Goal: Entertainment & Leisure: Consume media (video, audio)

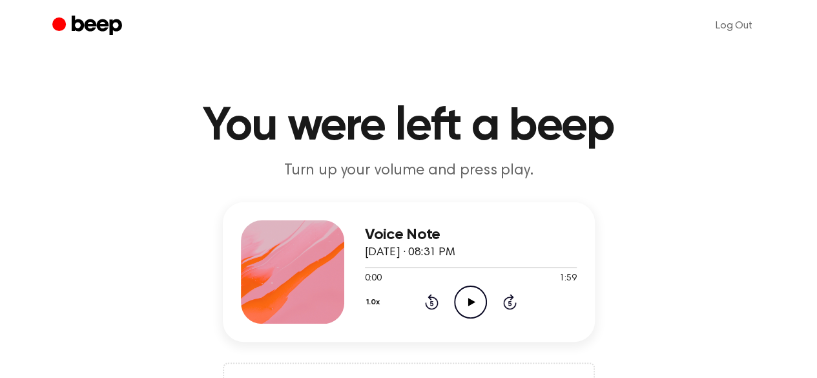
click at [464, 291] on icon "Play Audio" at bounding box center [470, 301] width 33 height 33
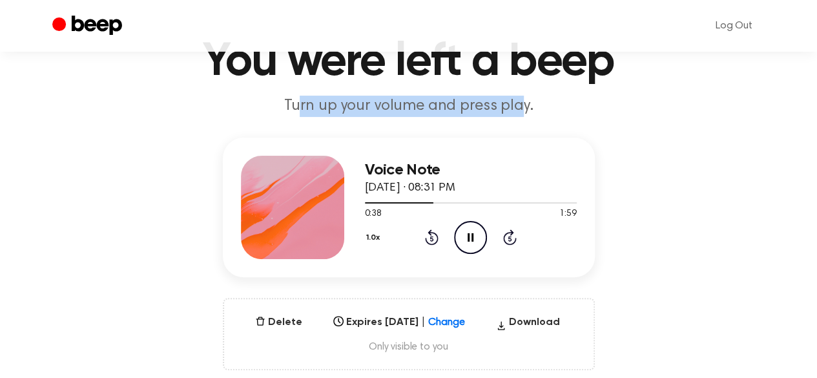
drag, startPoint x: 304, startPoint y: 105, endPoint x: 518, endPoint y: 107, distance: 213.8
click at [518, 107] on p "Turn up your volume and press play." at bounding box center [409, 106] width 496 height 21
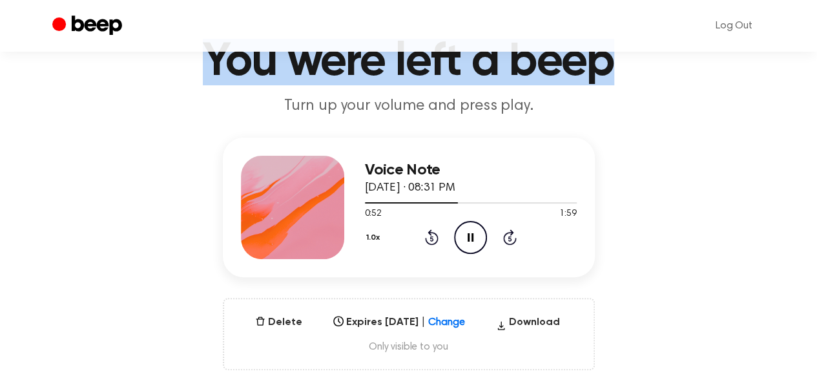
drag, startPoint x: 207, startPoint y: 79, endPoint x: 618, endPoint y: 72, distance: 410.8
click at [618, 72] on h1 "You were left a beep" at bounding box center [408, 62] width 661 height 47
click at [598, 72] on h1 "You were left a beep" at bounding box center [408, 62] width 661 height 47
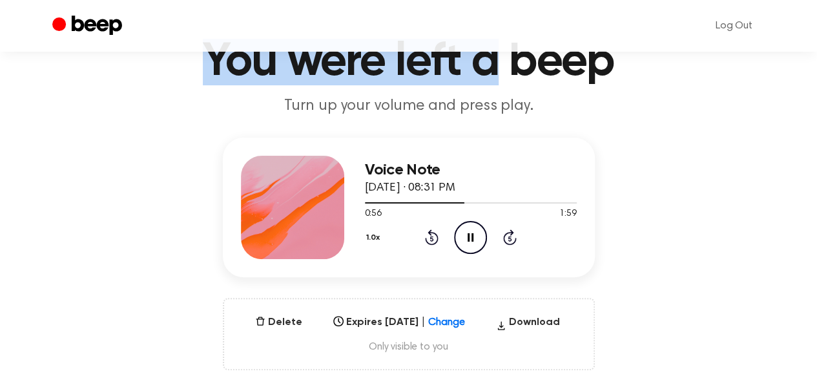
drag, startPoint x: 492, startPoint y: 74, endPoint x: 202, endPoint y: 76, distance: 290.0
click at [202, 76] on h1 "You were left a beep" at bounding box center [408, 62] width 661 height 47
click at [227, 74] on h1 "You were left a beep" at bounding box center [408, 62] width 661 height 47
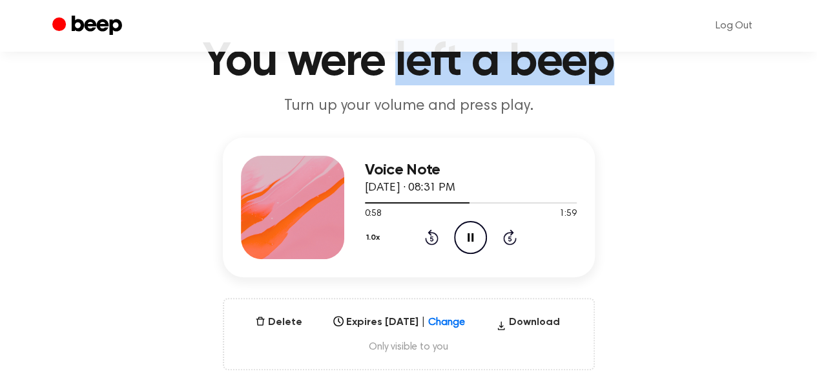
drag, startPoint x: 399, startPoint y: 76, endPoint x: 606, endPoint y: 61, distance: 208.5
click at [606, 61] on h1 "You were left a beep" at bounding box center [408, 62] width 661 height 47
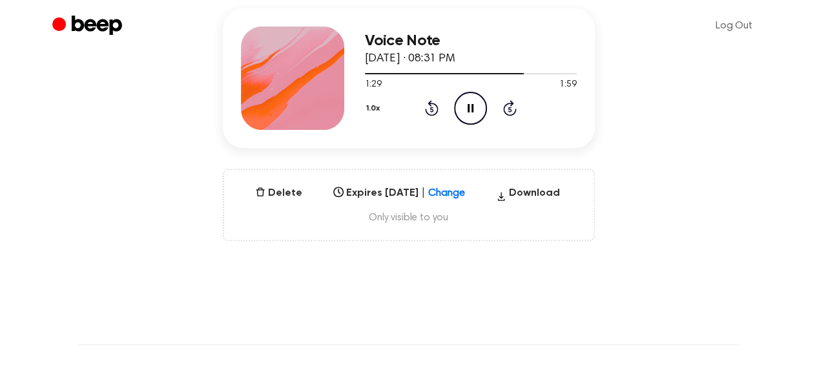
scroll to position [0, 0]
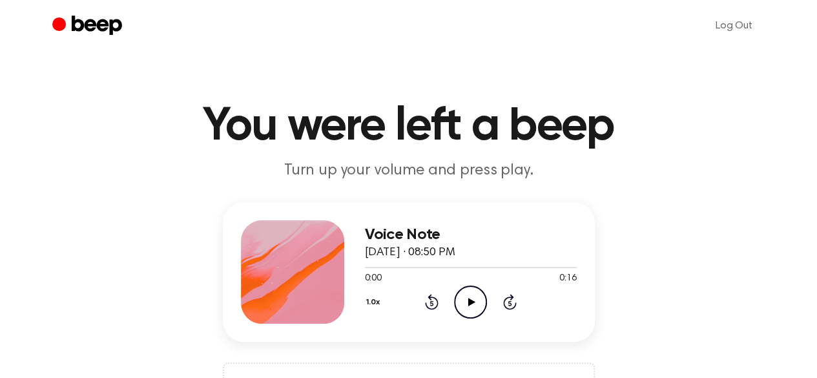
click at [460, 290] on icon "Play Audio" at bounding box center [470, 301] width 33 height 33
click at [460, 296] on icon "Play Audio" at bounding box center [470, 301] width 33 height 33
click at [460, 299] on icon "Play Audio" at bounding box center [470, 301] width 33 height 33
click at [468, 293] on icon "Play Audio" at bounding box center [470, 301] width 33 height 33
